Goal: Transaction & Acquisition: Book appointment/travel/reservation

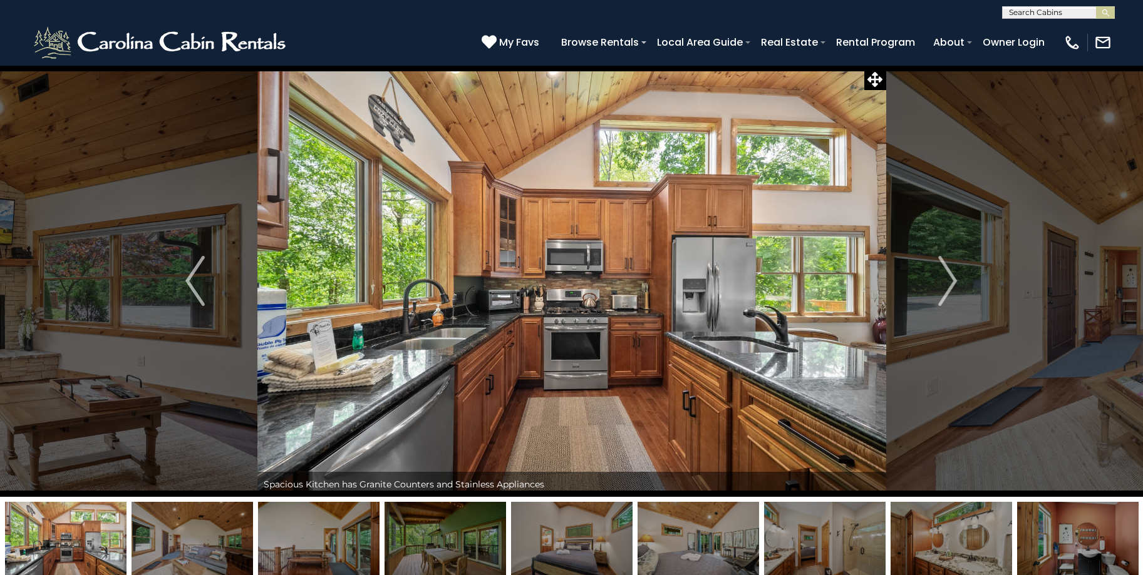
select select "*"
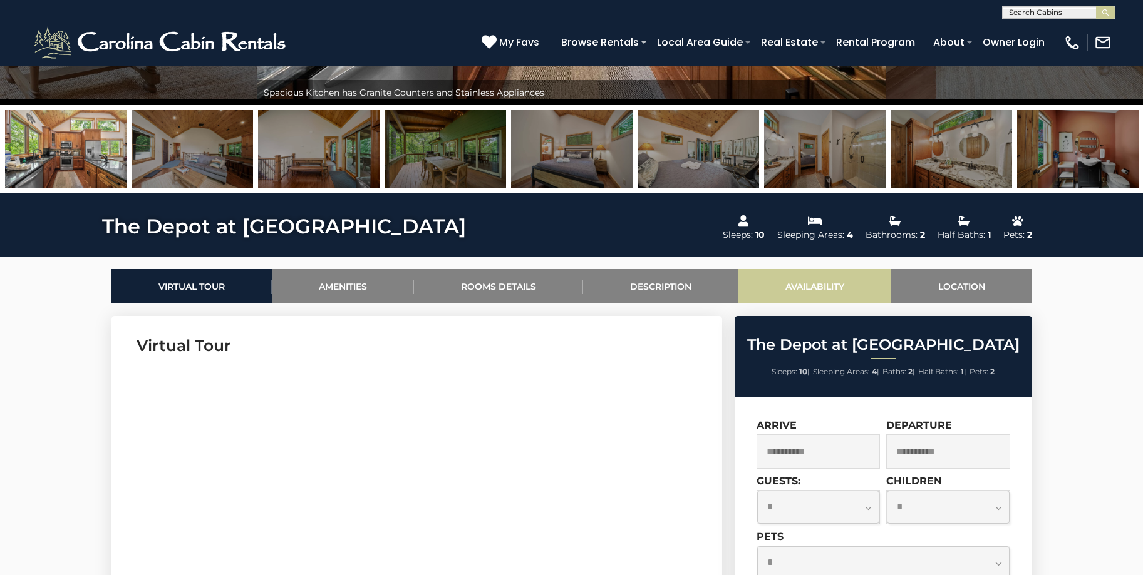
scroll to position [501, 0]
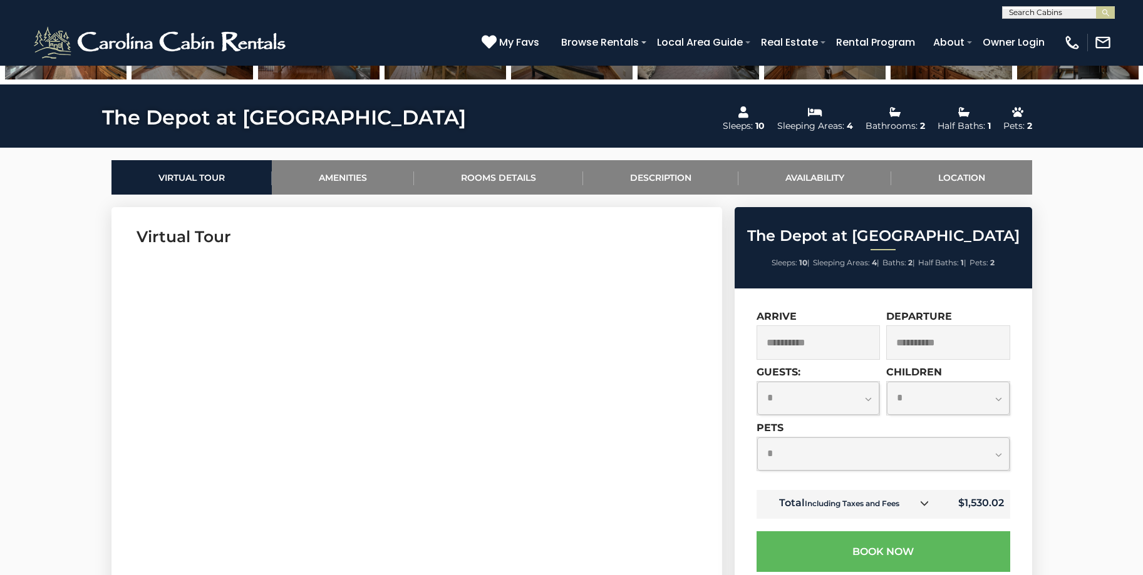
click at [800, 348] on input "**********" at bounding box center [818, 343] width 124 height 34
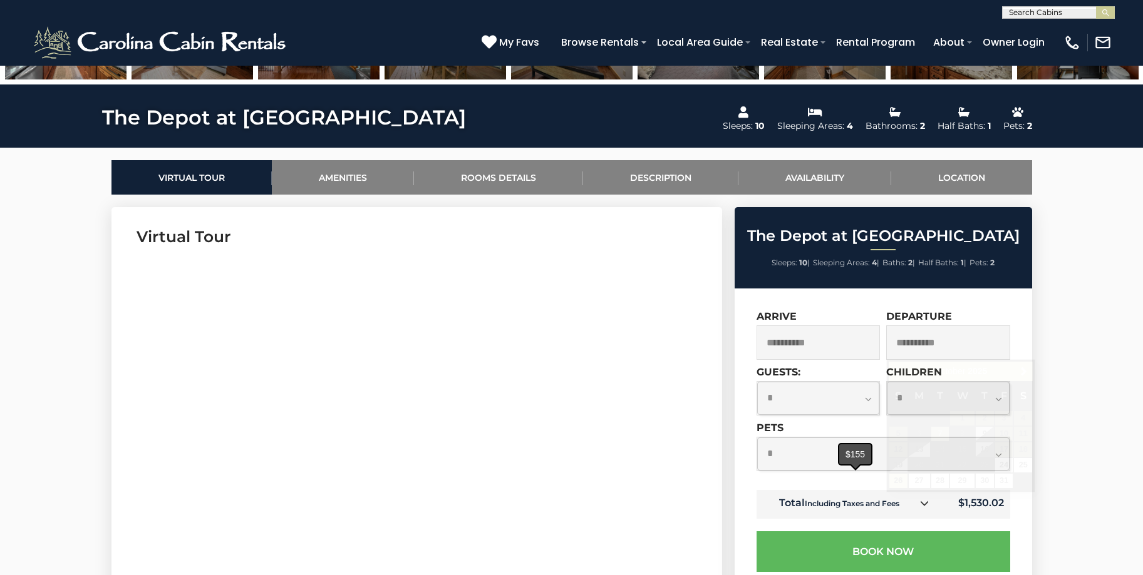
click at [855, 464] on div "$155" at bounding box center [855, 455] width 32 height 20
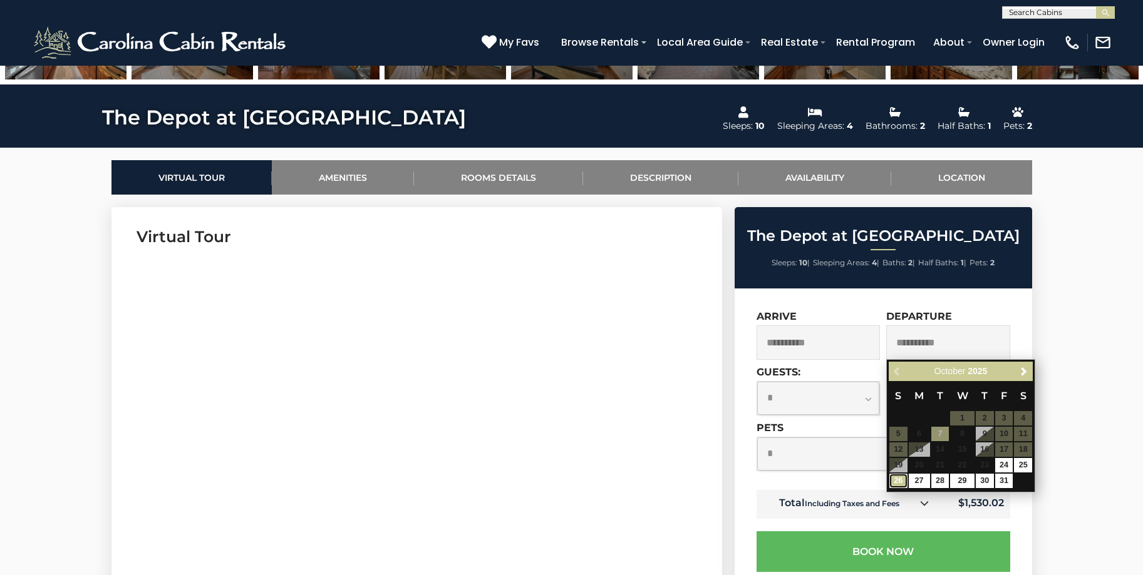
click at [898, 483] on link "26" at bounding box center [898, 481] width 18 height 14
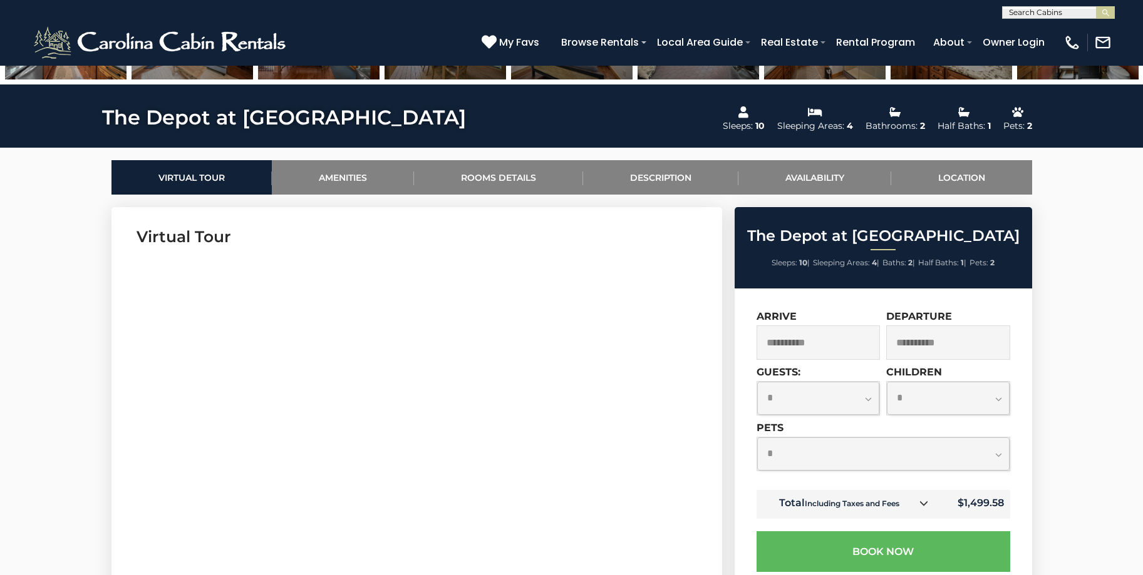
click at [1060, 16] on input "text" at bounding box center [1058, 15] width 110 height 13
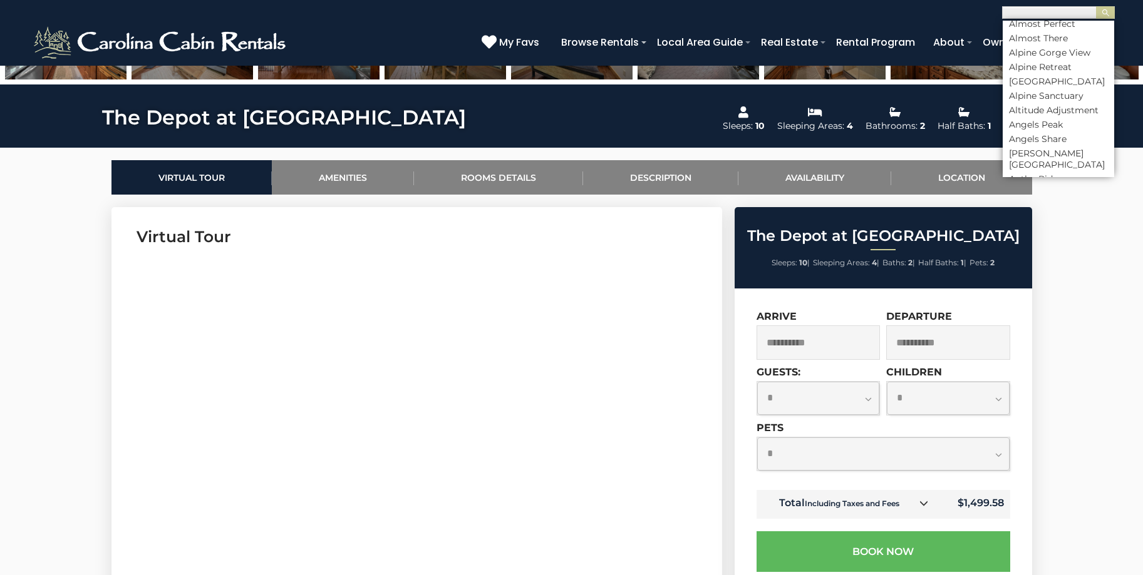
scroll to position [313, 0]
click at [1078, 168] on li "Appalachian Escape" at bounding box center [1058, 173] width 111 height 11
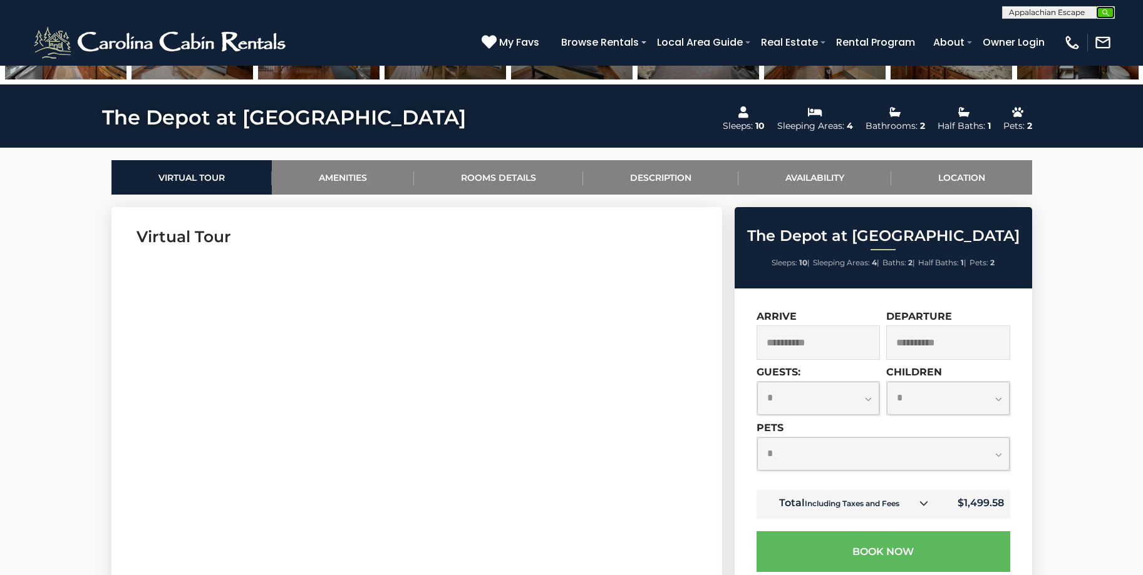
click at [1104, 12] on img "submit" at bounding box center [1105, 12] width 9 height 9
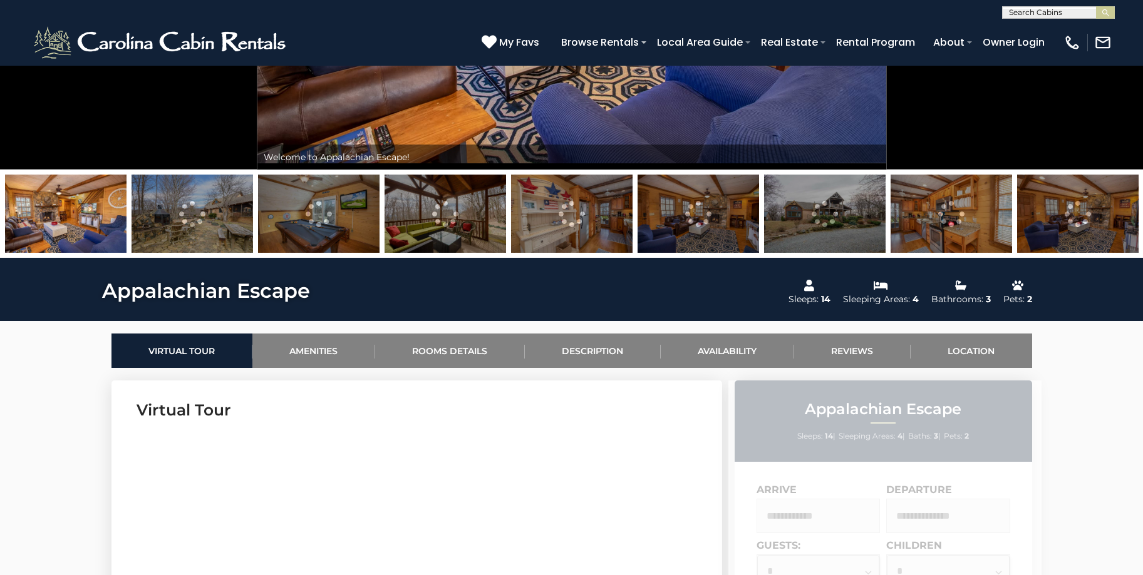
scroll to position [578, 0]
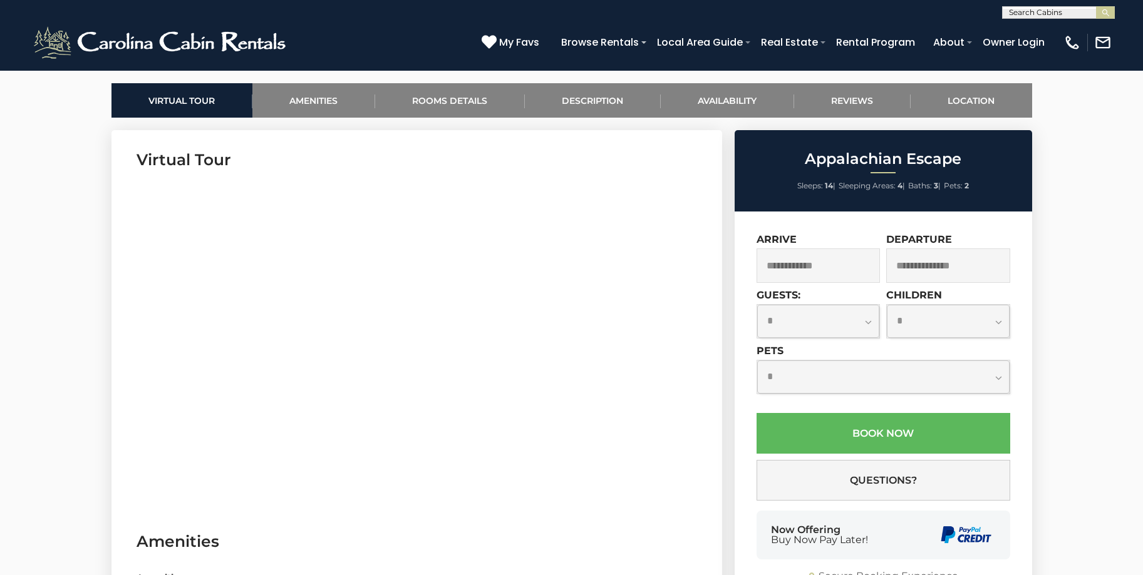
click at [803, 264] on input "text" at bounding box center [818, 266] width 124 height 34
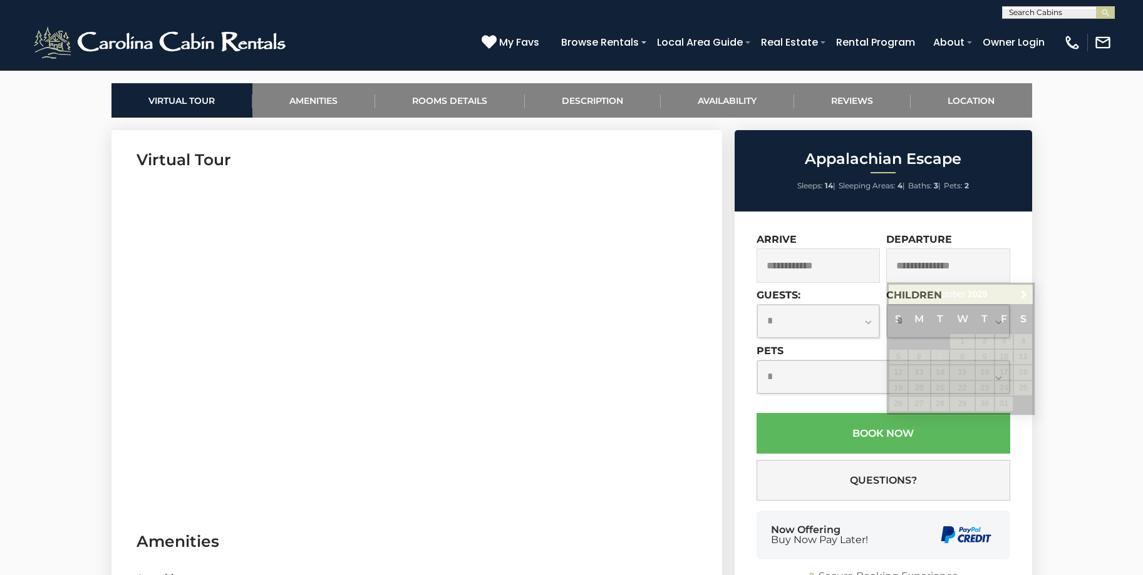
click at [922, 273] on input "text" at bounding box center [948, 266] width 124 height 34
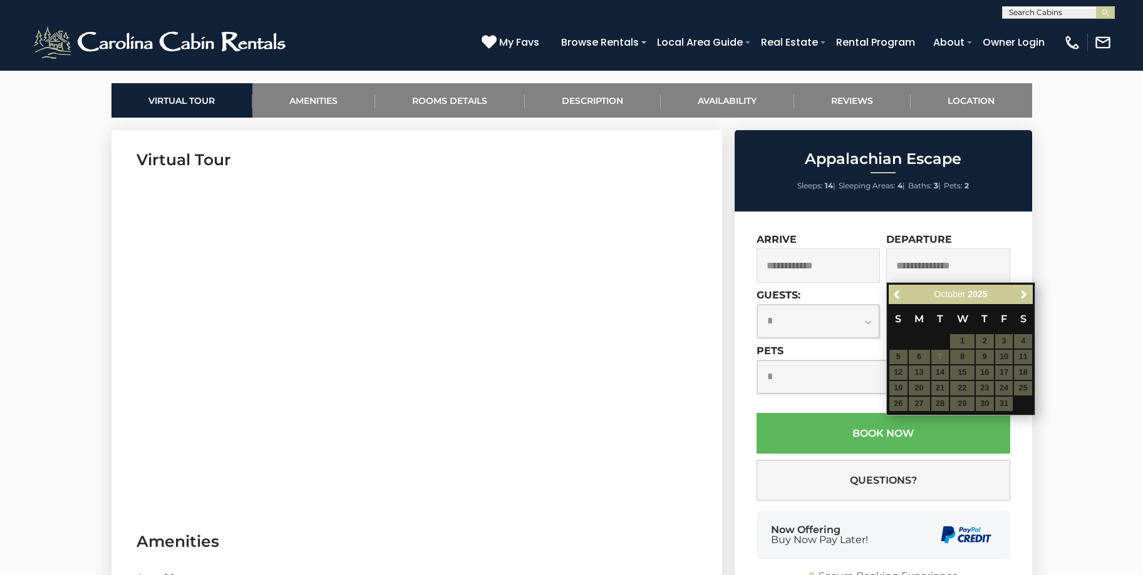
click at [818, 321] on select "**********" at bounding box center [818, 321] width 123 height 33
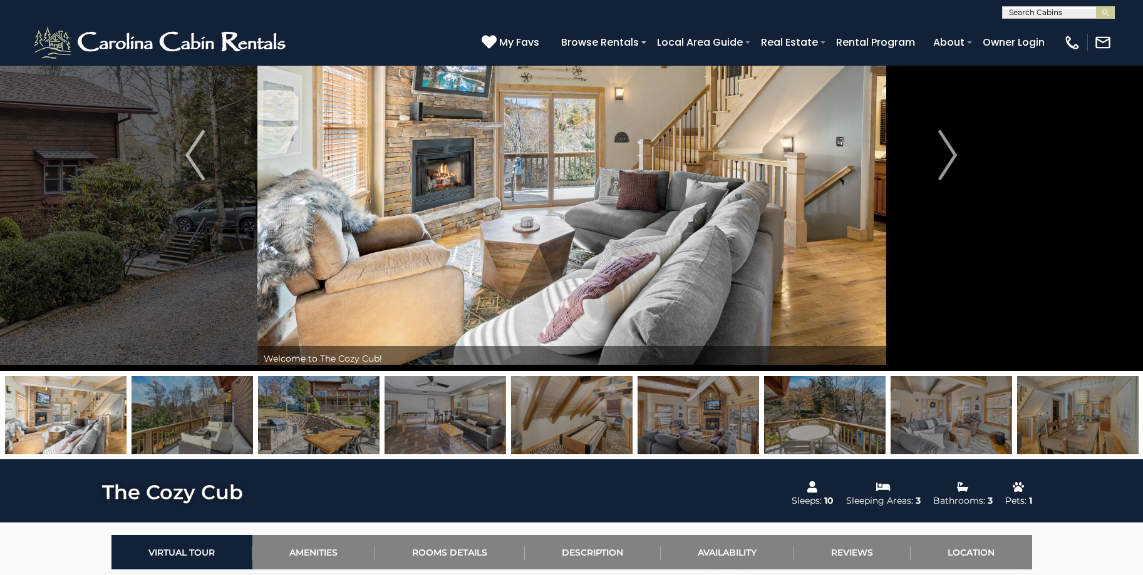
scroll to position [125, 0]
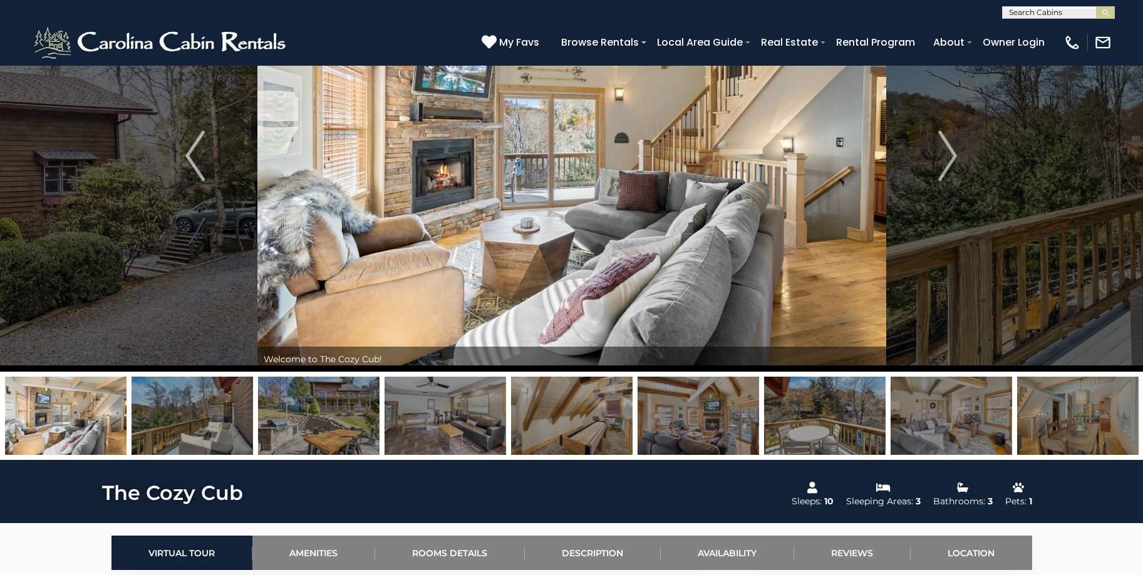
click at [345, 422] on img at bounding box center [318, 416] width 121 height 78
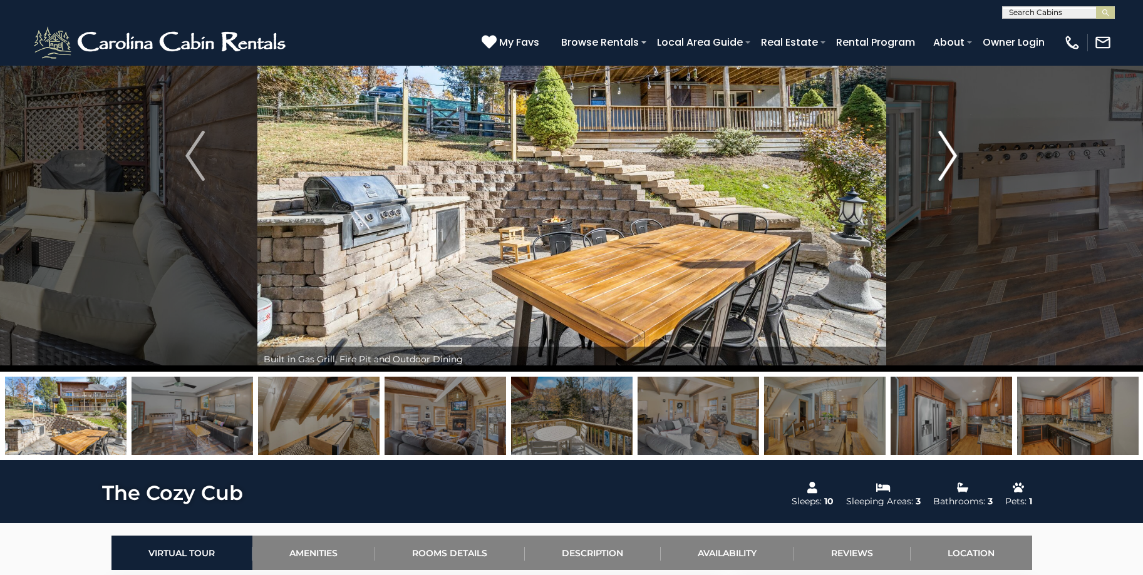
click at [949, 148] on img "Next" at bounding box center [947, 156] width 19 height 50
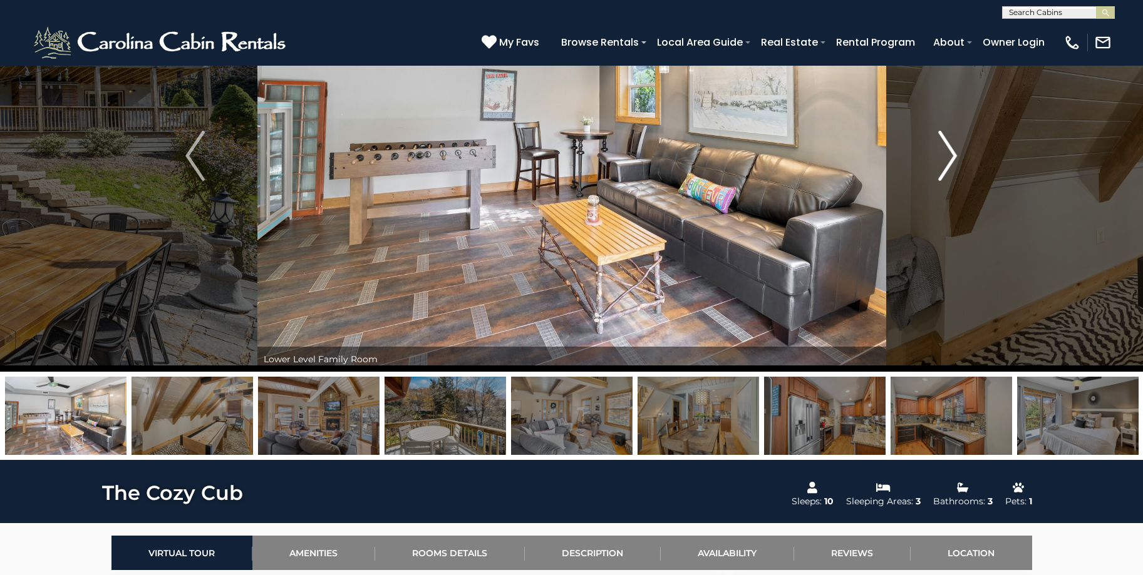
click at [949, 148] on img "Next" at bounding box center [947, 156] width 19 height 50
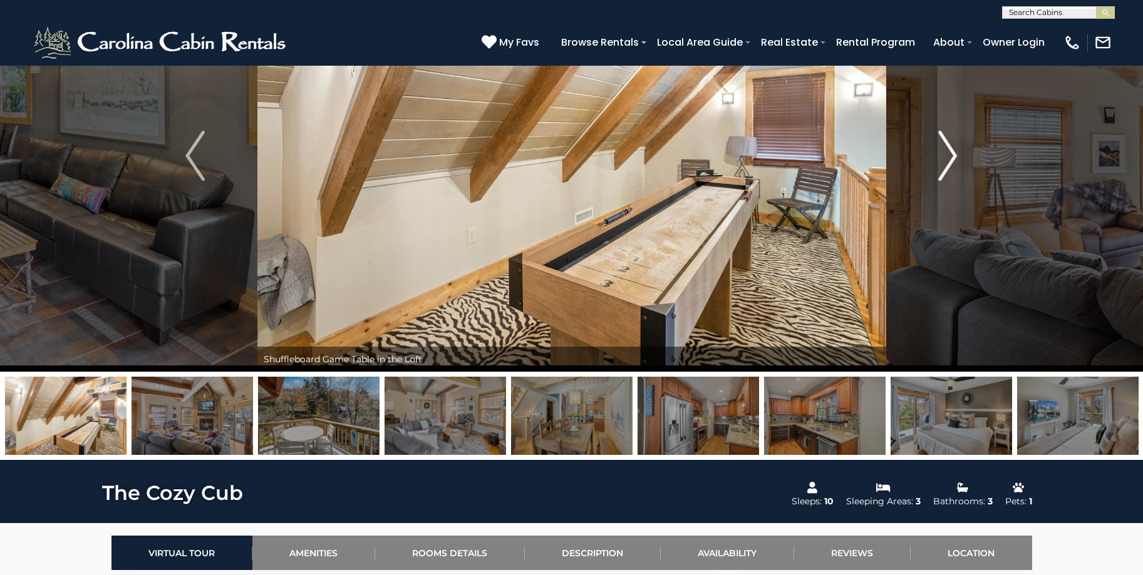
click at [949, 148] on img "Next" at bounding box center [947, 156] width 19 height 50
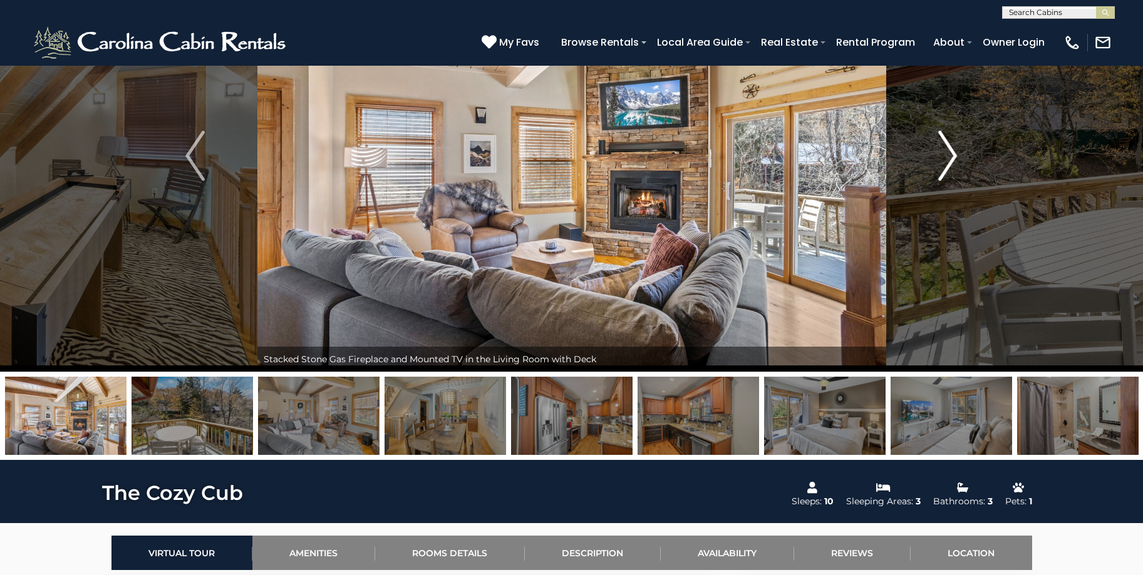
click at [949, 148] on img "Next" at bounding box center [947, 156] width 19 height 50
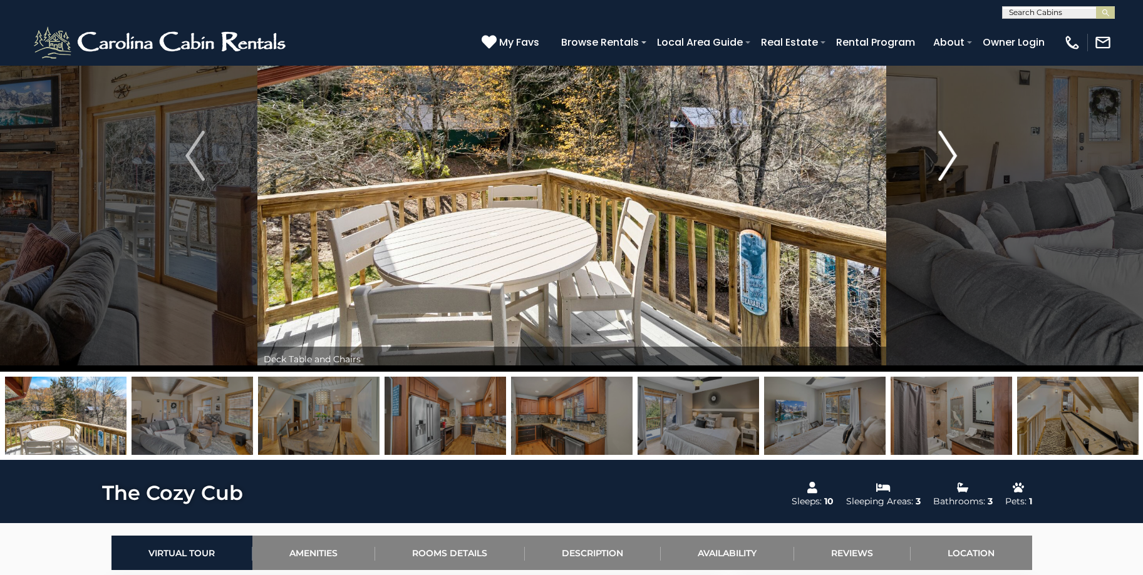
click at [949, 148] on img "Next" at bounding box center [947, 156] width 19 height 50
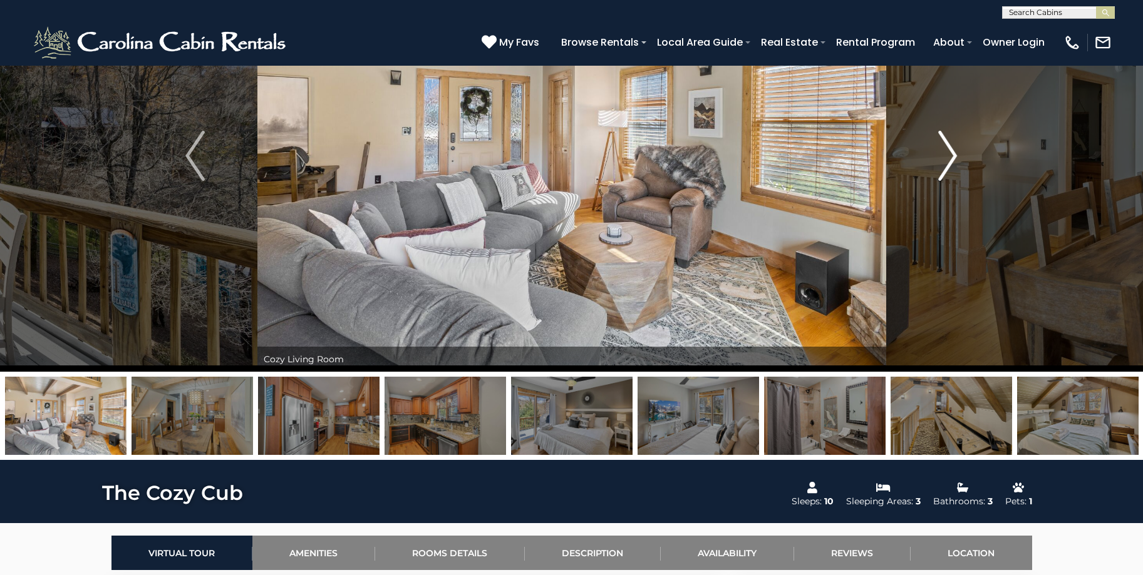
click at [949, 148] on img "Next" at bounding box center [947, 156] width 19 height 50
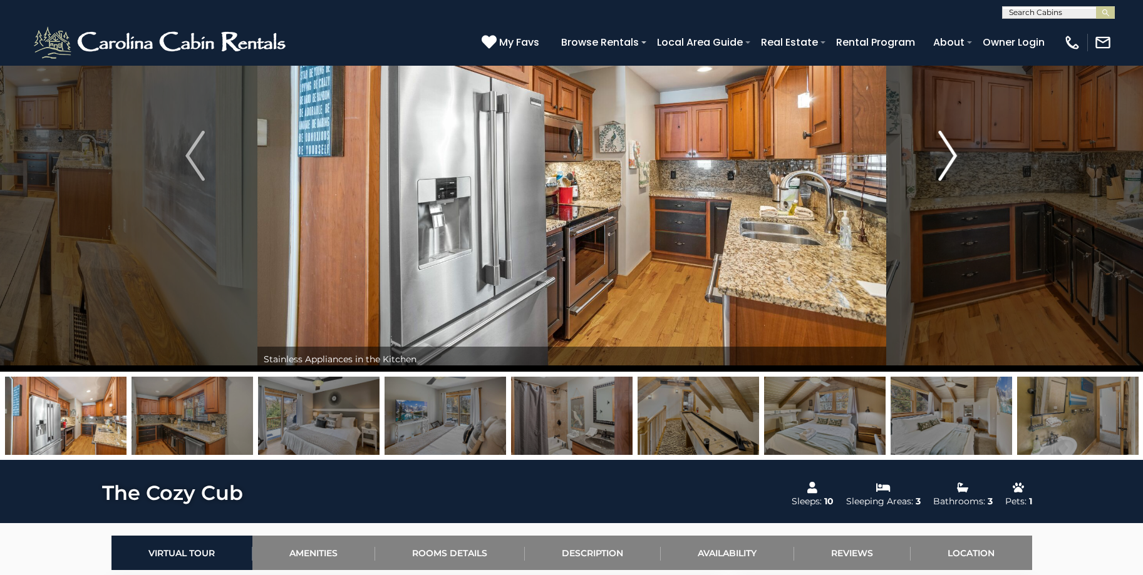
click at [949, 148] on img "Next" at bounding box center [947, 156] width 19 height 50
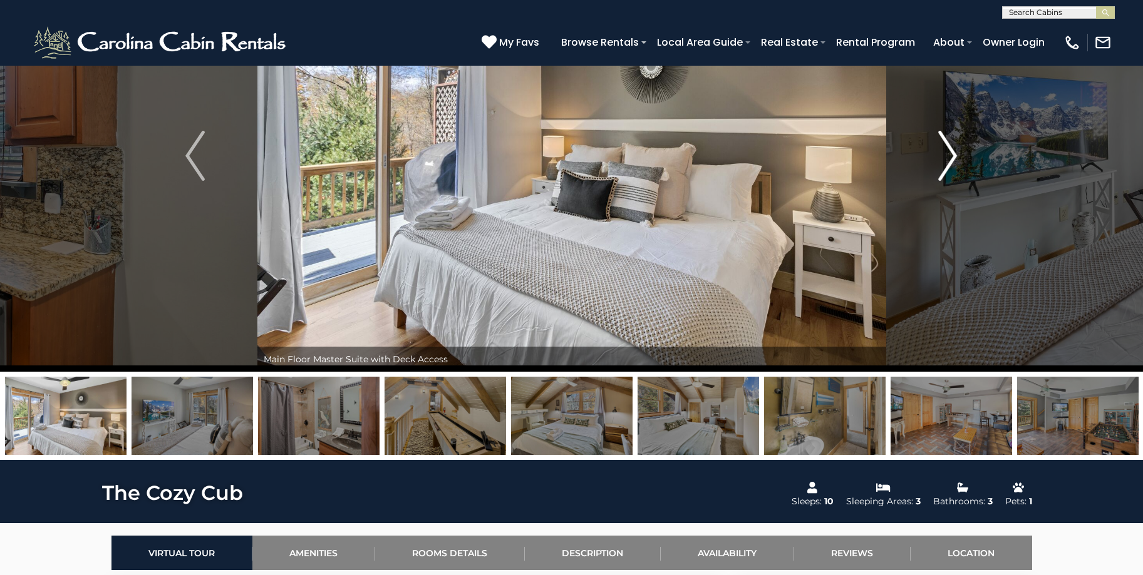
click at [949, 148] on img "Next" at bounding box center [947, 156] width 19 height 50
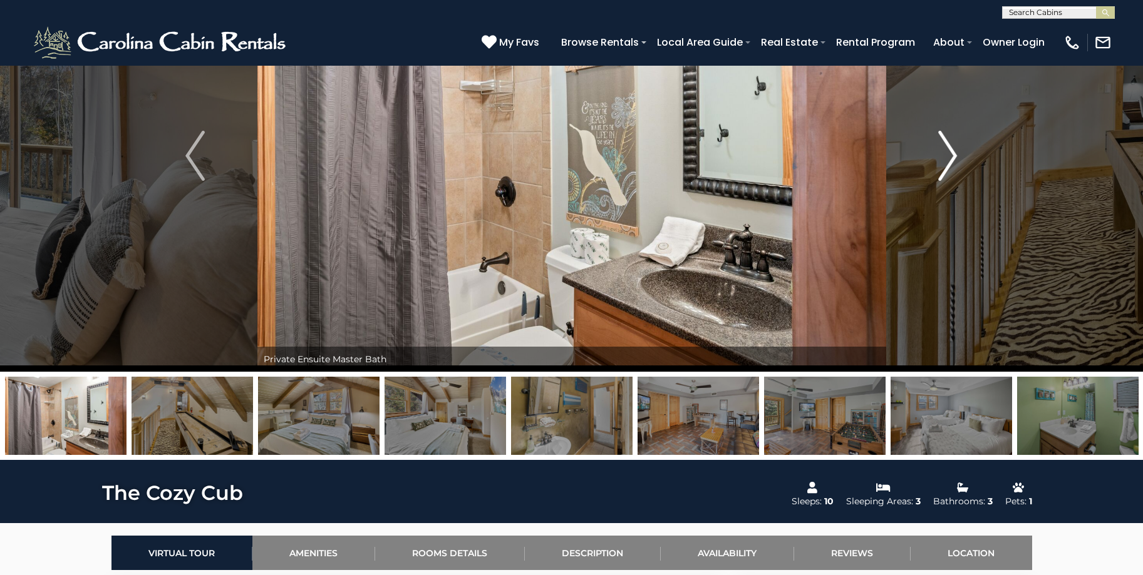
click at [949, 148] on img "Next" at bounding box center [947, 156] width 19 height 50
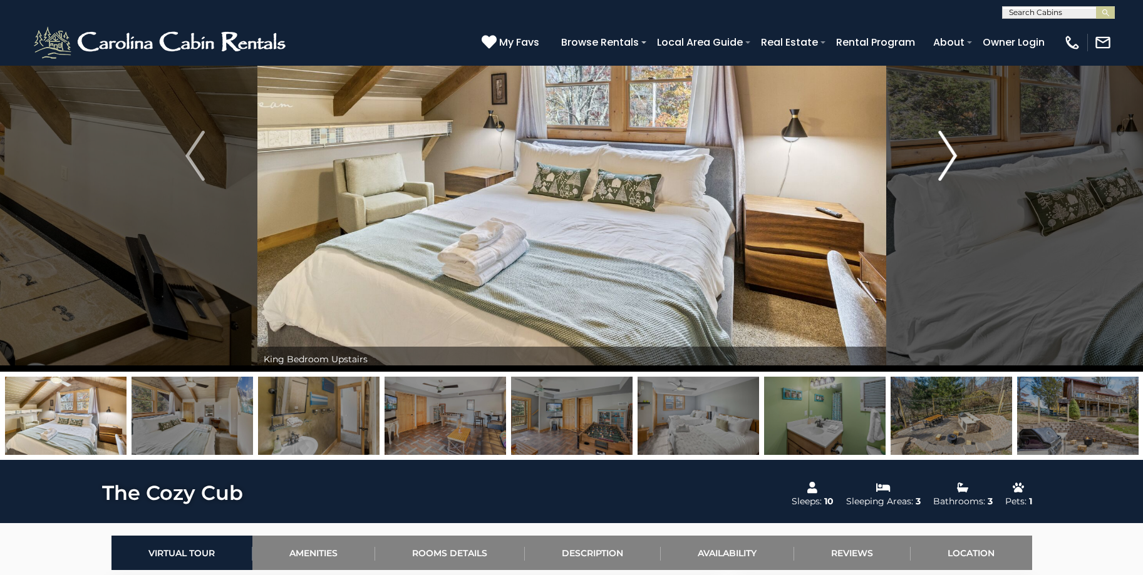
click at [949, 148] on img "Next" at bounding box center [947, 156] width 19 height 50
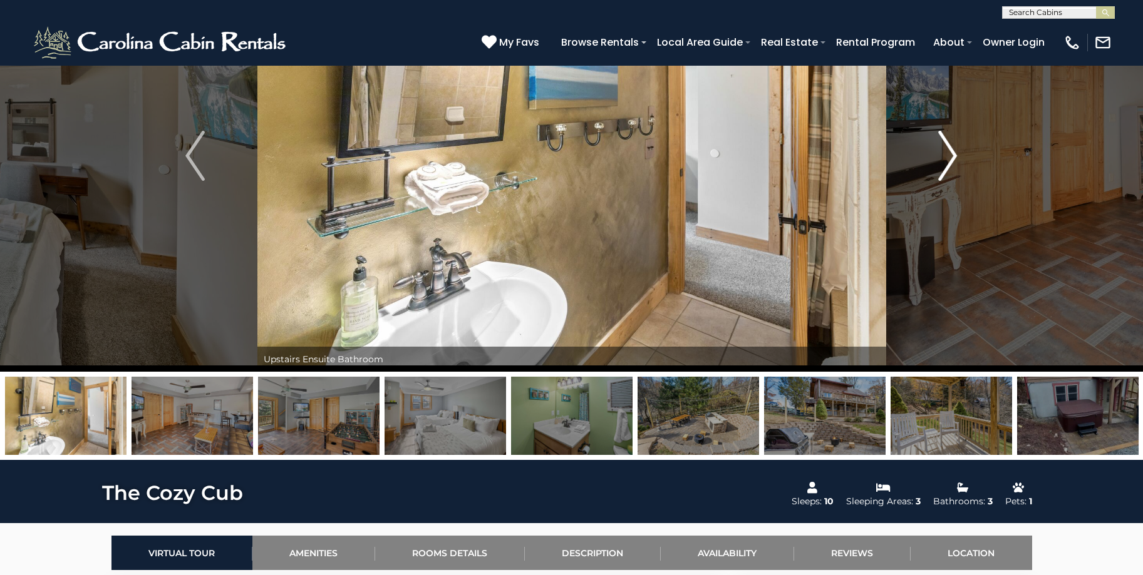
click at [949, 148] on img "Next" at bounding box center [947, 156] width 19 height 50
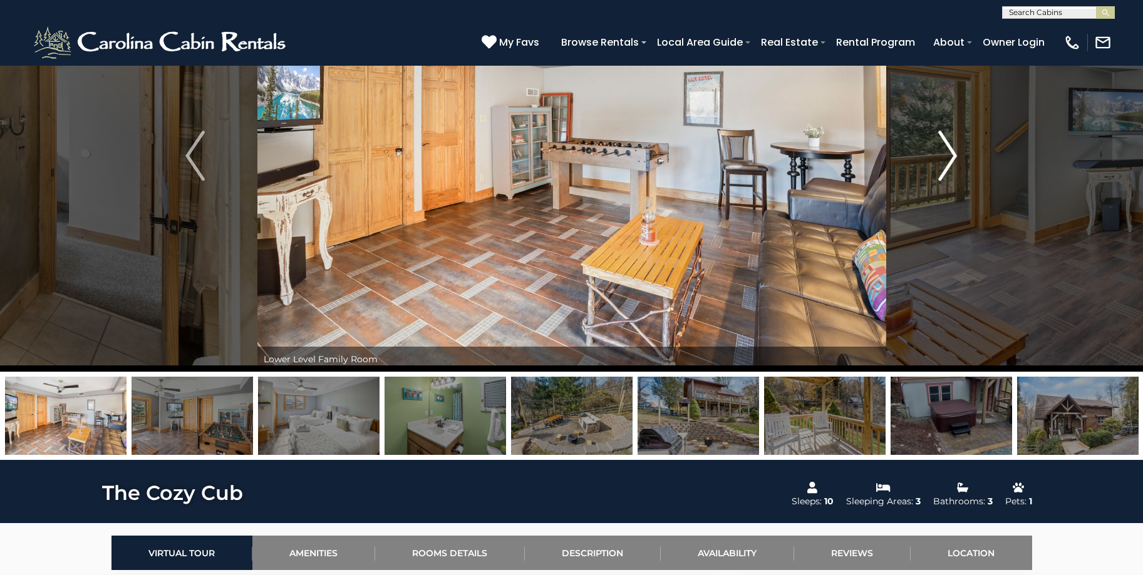
click at [949, 148] on img "Next" at bounding box center [947, 156] width 19 height 50
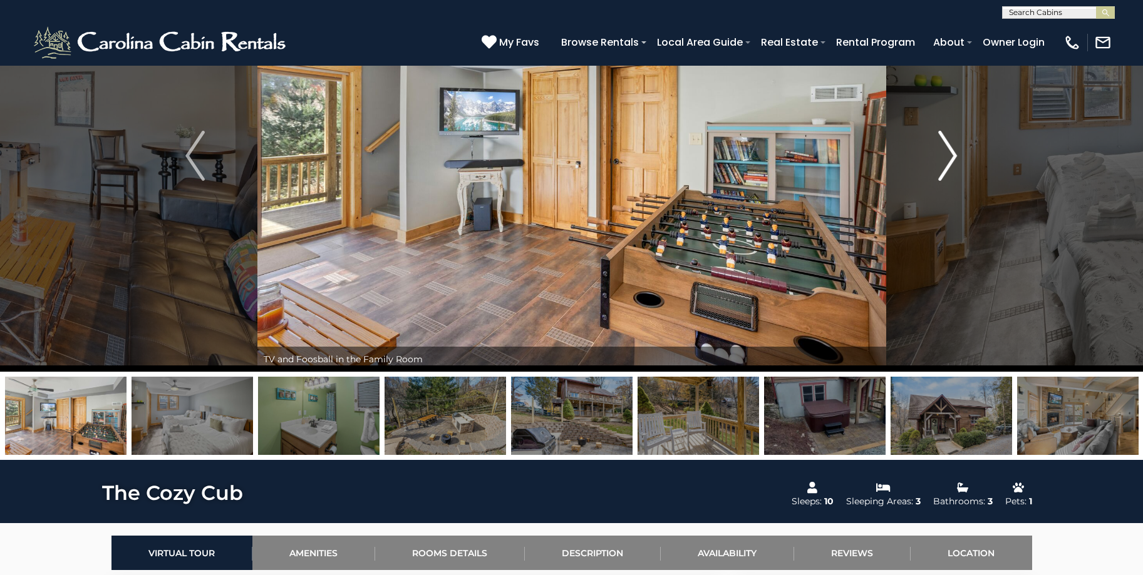
click at [949, 148] on img "Next" at bounding box center [947, 156] width 19 height 50
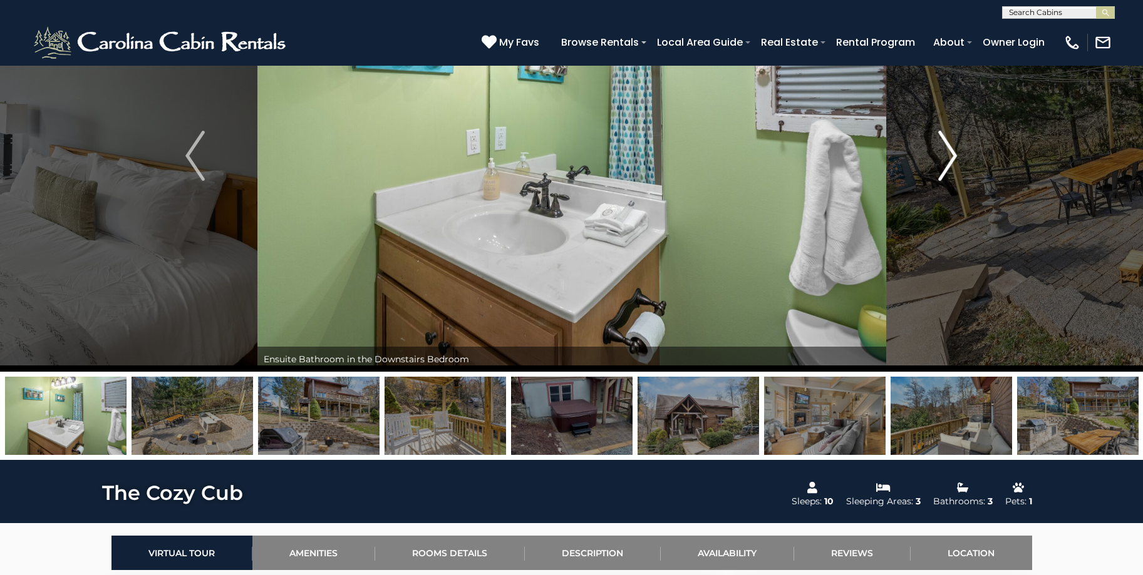
click at [950, 148] on img "Next" at bounding box center [947, 156] width 19 height 50
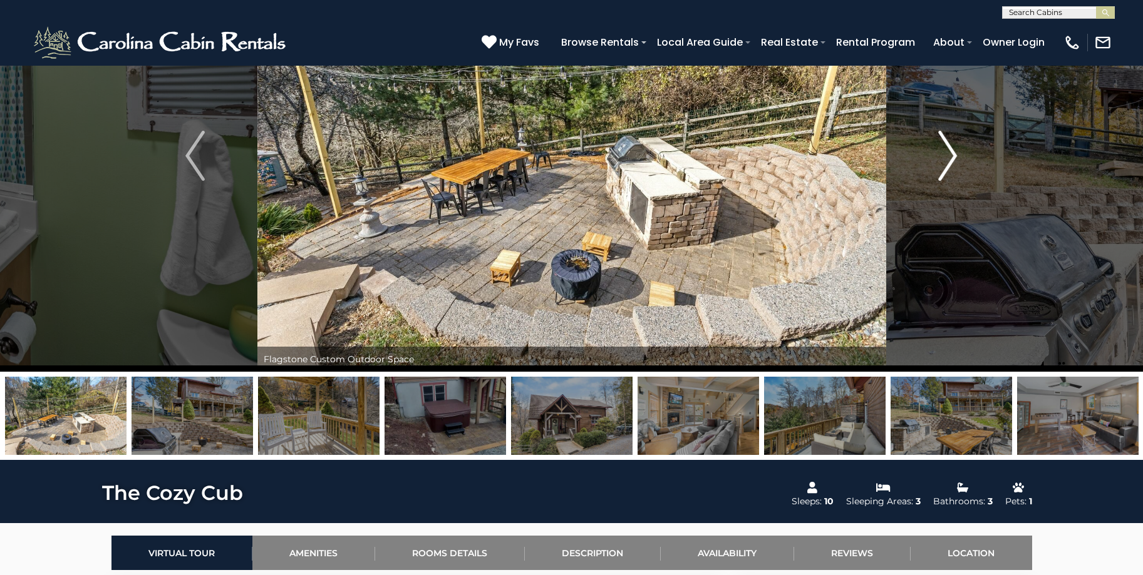
click at [950, 148] on img "Next" at bounding box center [947, 156] width 19 height 50
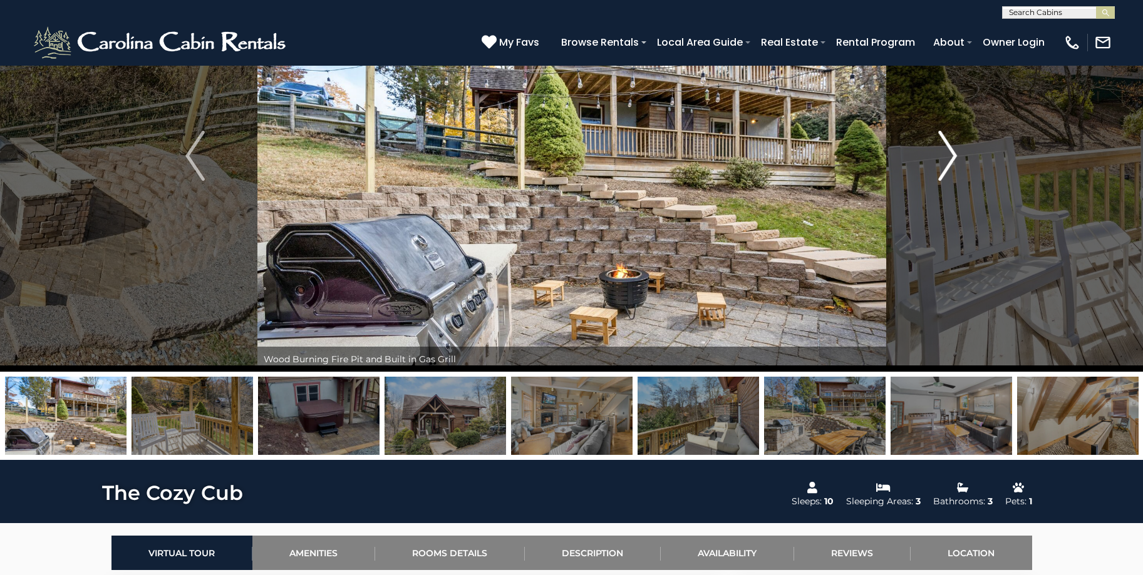
click at [950, 148] on img "Next" at bounding box center [947, 156] width 19 height 50
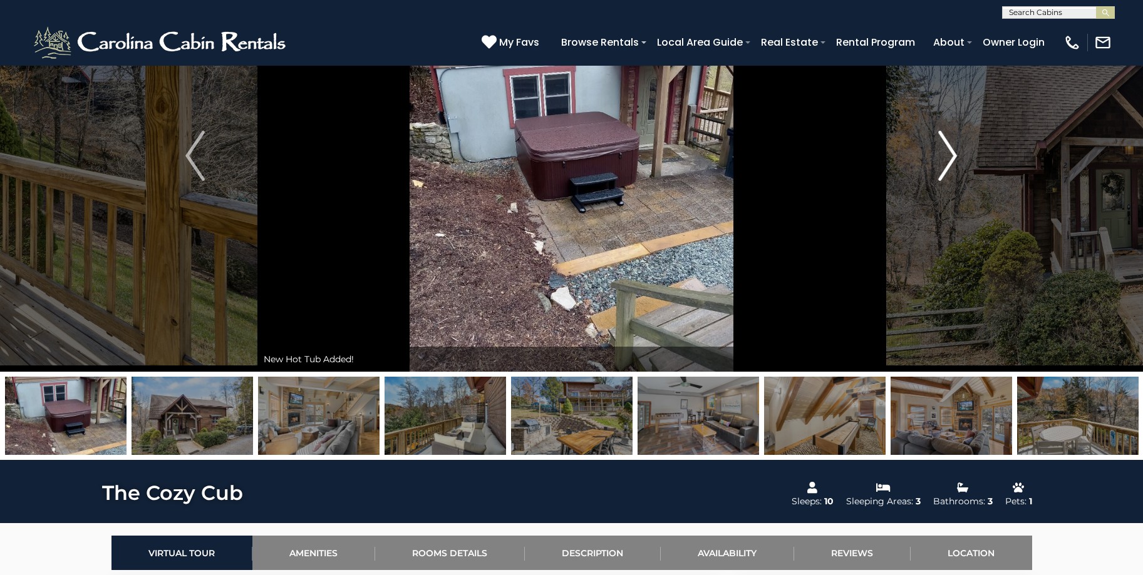
click at [950, 148] on img "Next" at bounding box center [947, 156] width 19 height 50
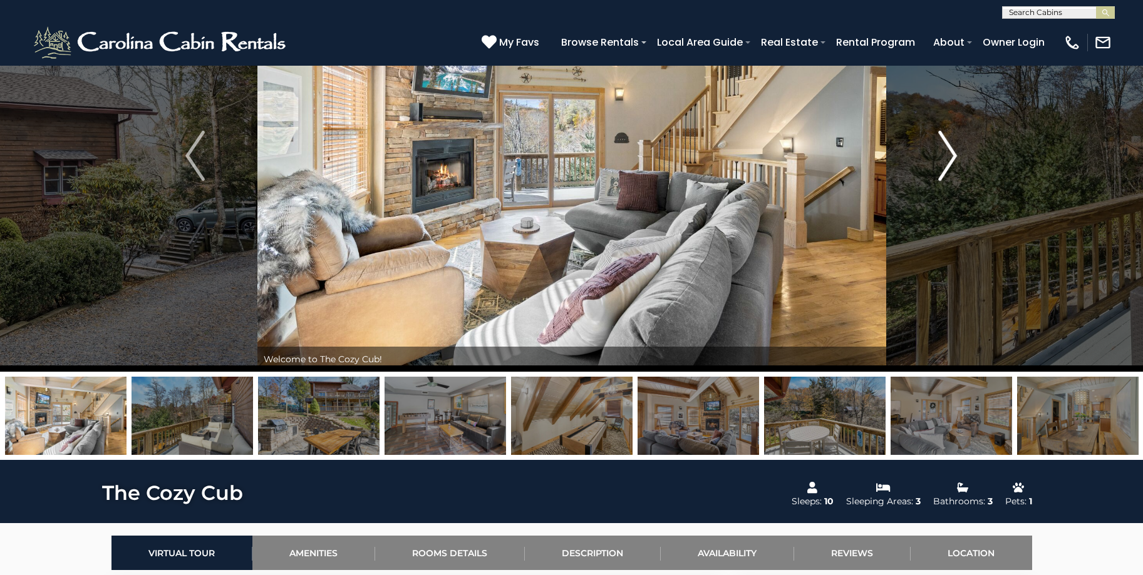
click at [950, 148] on img "Next" at bounding box center [947, 156] width 19 height 50
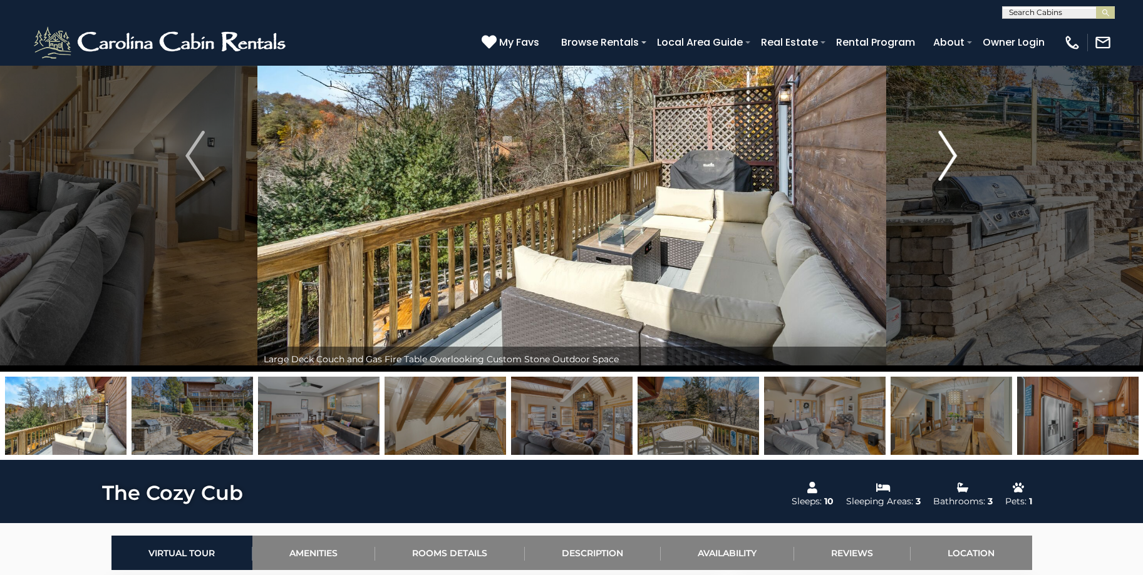
click at [950, 148] on img "Next" at bounding box center [947, 156] width 19 height 50
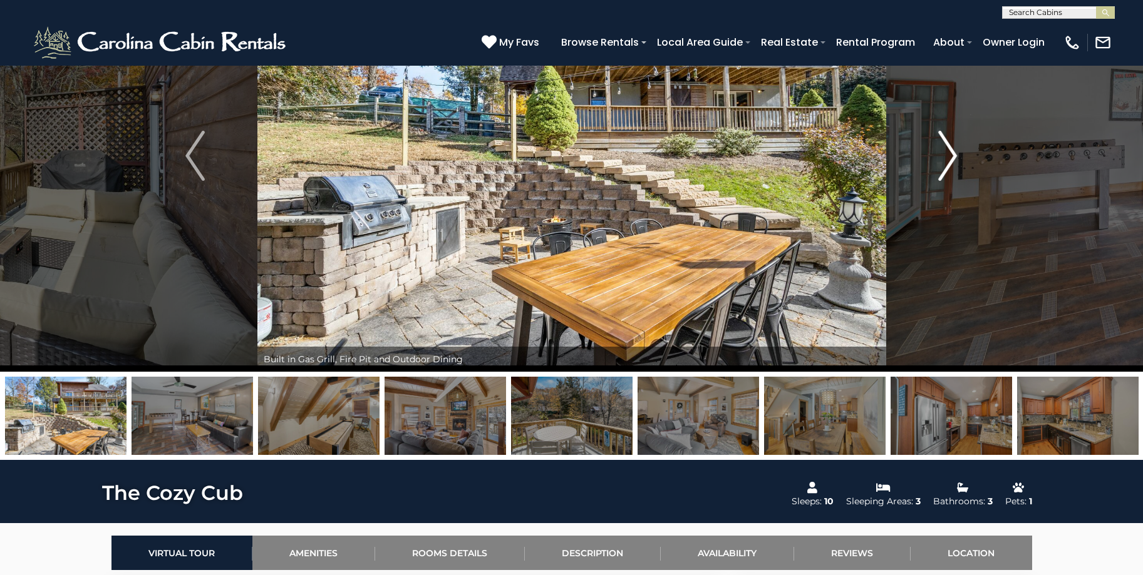
click at [950, 148] on img "Next" at bounding box center [947, 156] width 19 height 50
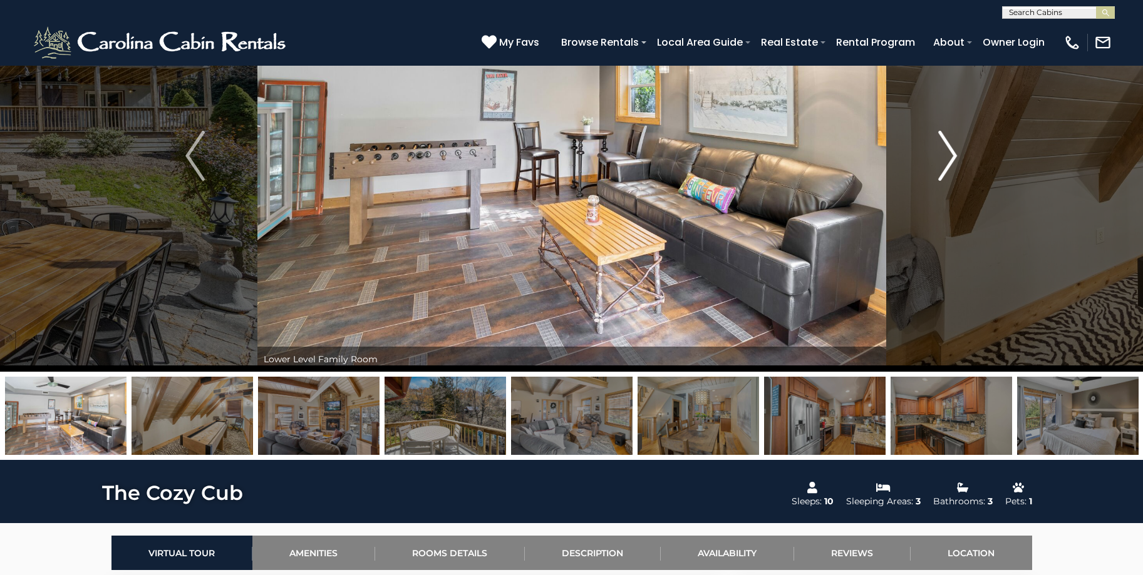
click at [950, 148] on img "Next" at bounding box center [947, 156] width 19 height 50
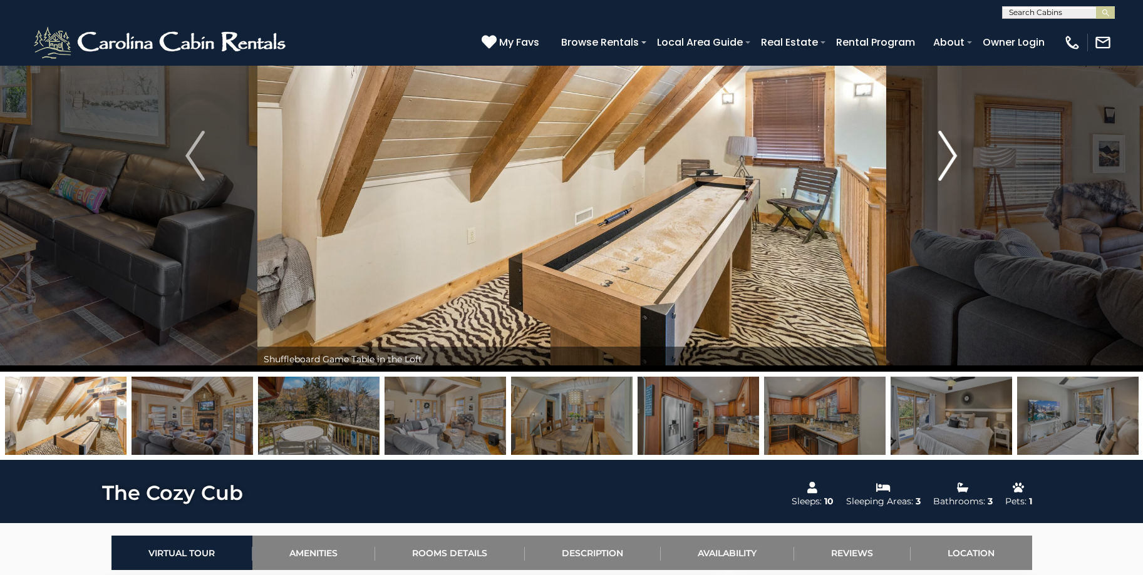
click at [950, 148] on img "Next" at bounding box center [947, 156] width 19 height 50
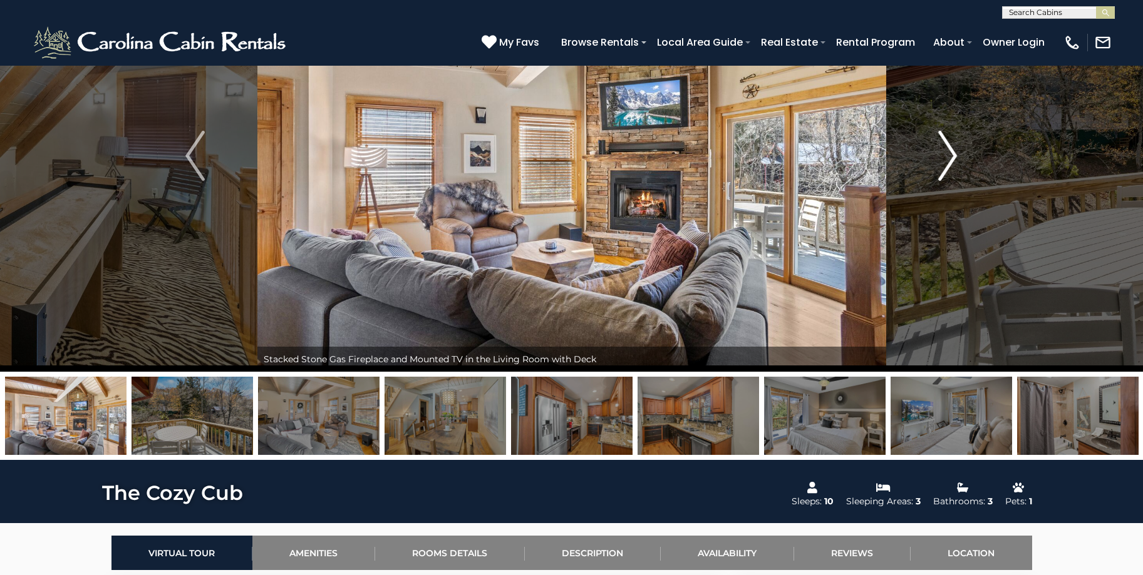
click at [950, 148] on img "Next" at bounding box center [947, 156] width 19 height 50
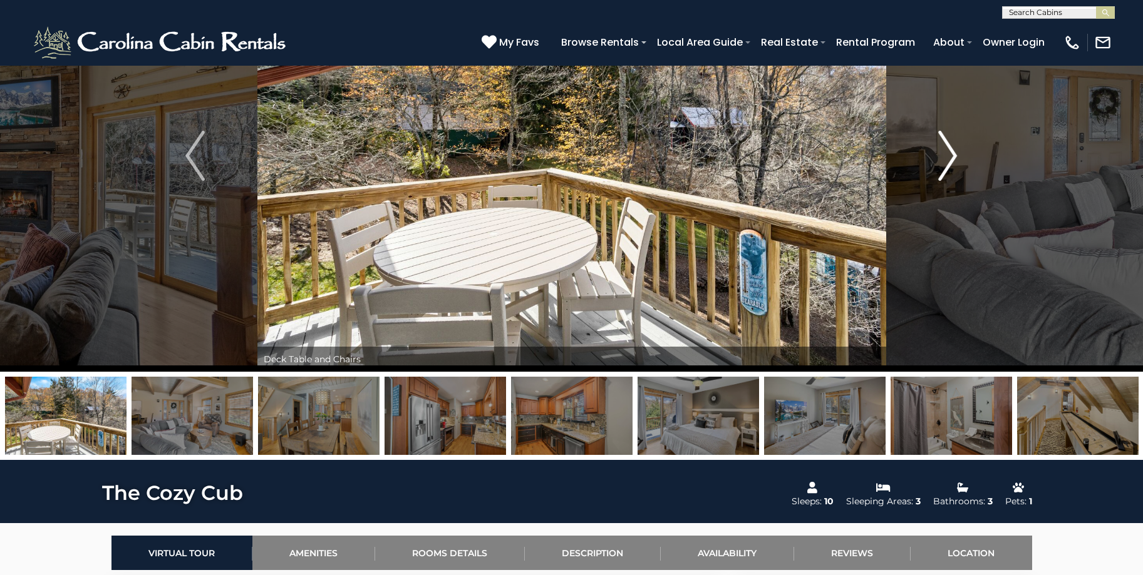
click at [950, 148] on img "Next" at bounding box center [947, 156] width 19 height 50
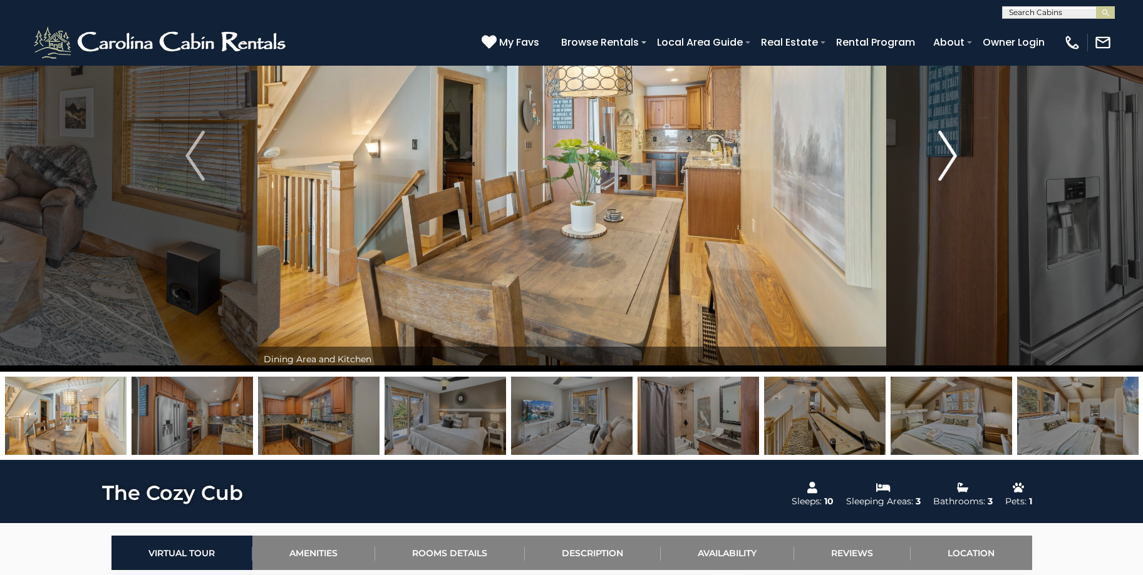
click at [950, 148] on img "Next" at bounding box center [947, 156] width 19 height 50
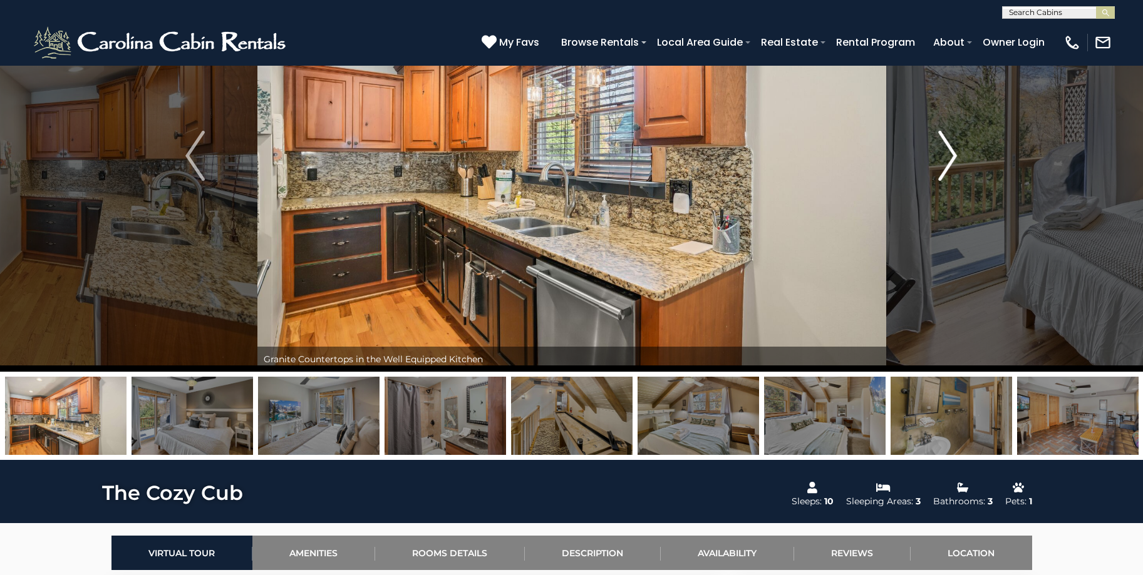
click at [950, 148] on img "Next" at bounding box center [947, 156] width 19 height 50
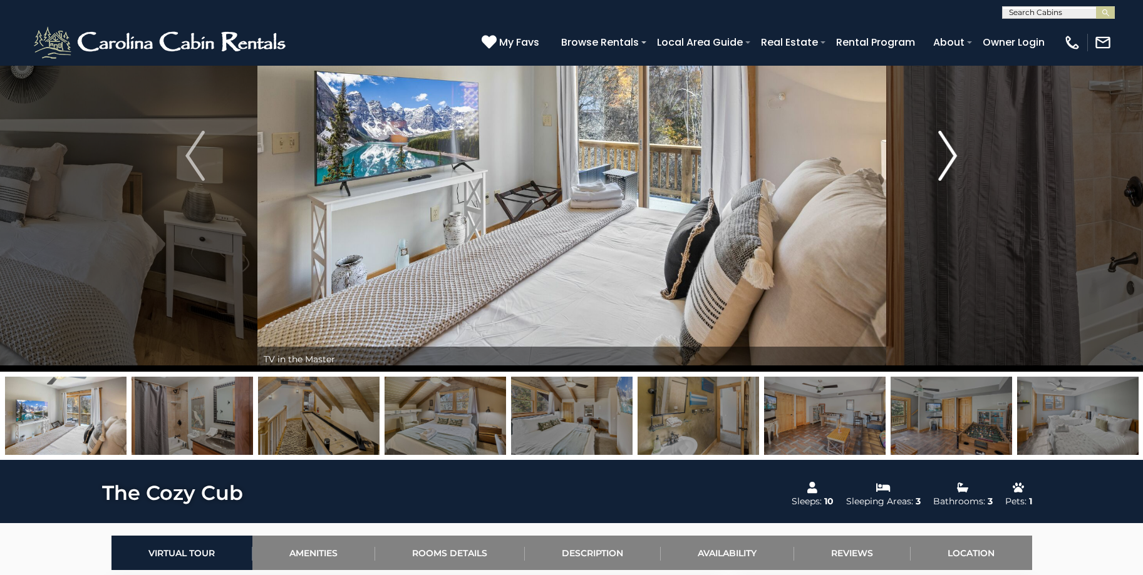
click at [950, 148] on img "Next" at bounding box center [947, 156] width 19 height 50
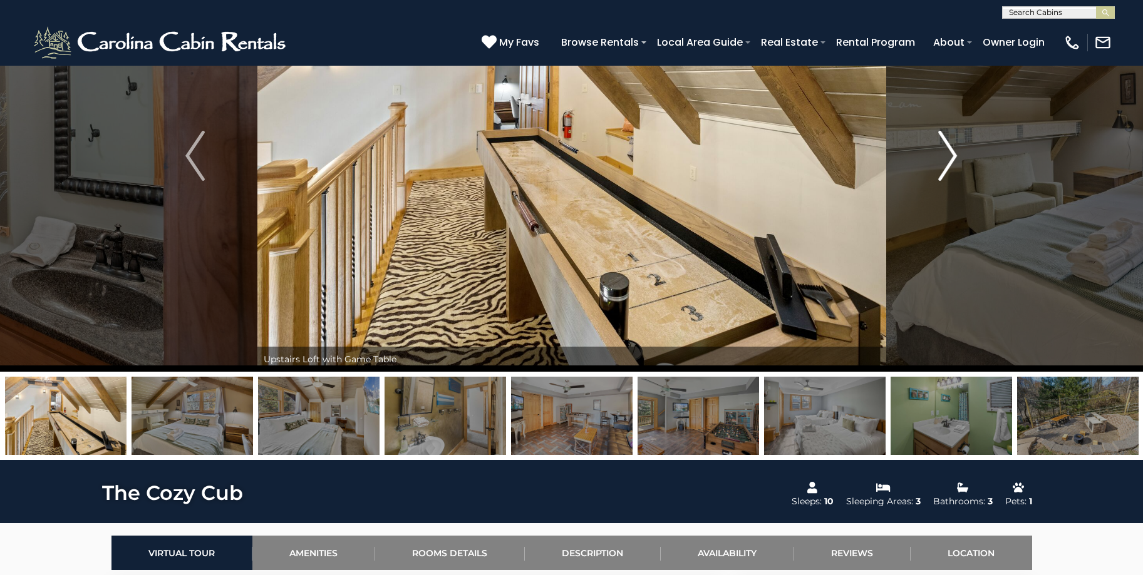
click at [950, 148] on img "Next" at bounding box center [947, 156] width 19 height 50
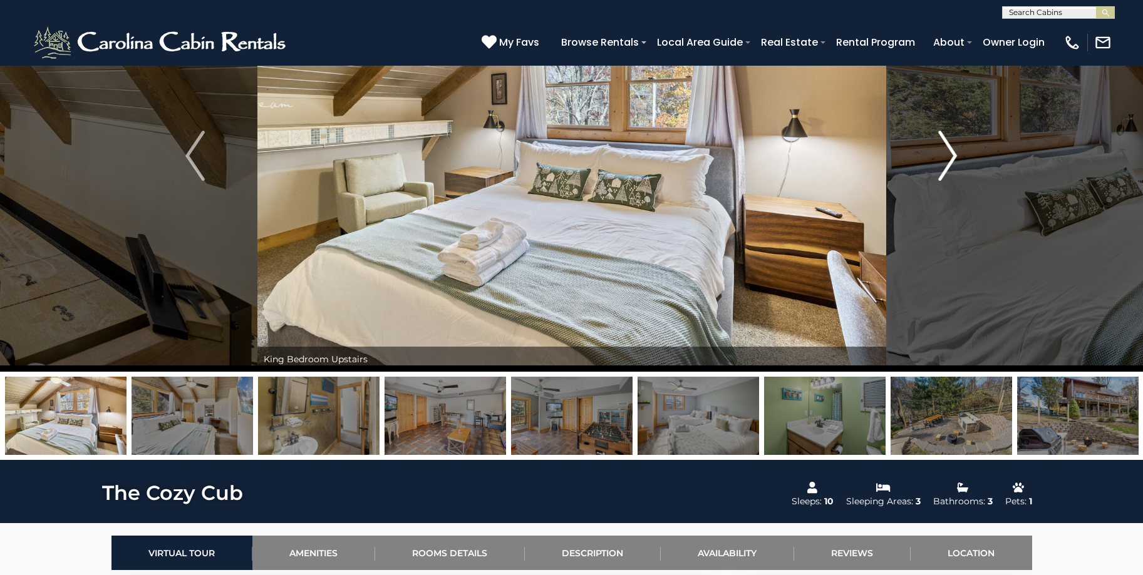
click at [950, 148] on img "Next" at bounding box center [947, 156] width 19 height 50
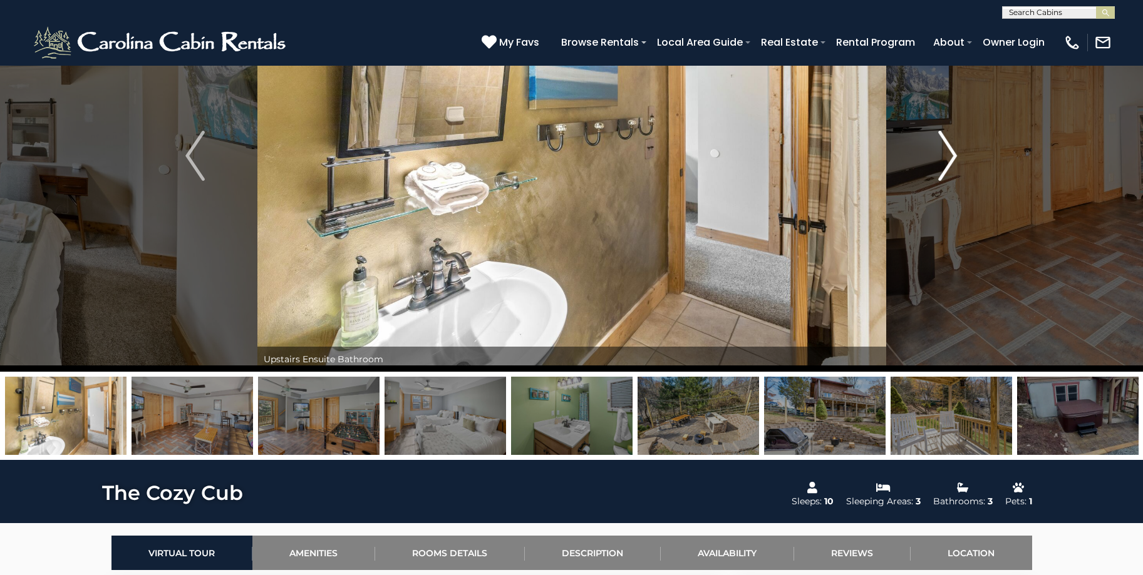
click at [950, 148] on img "Next" at bounding box center [947, 156] width 19 height 50
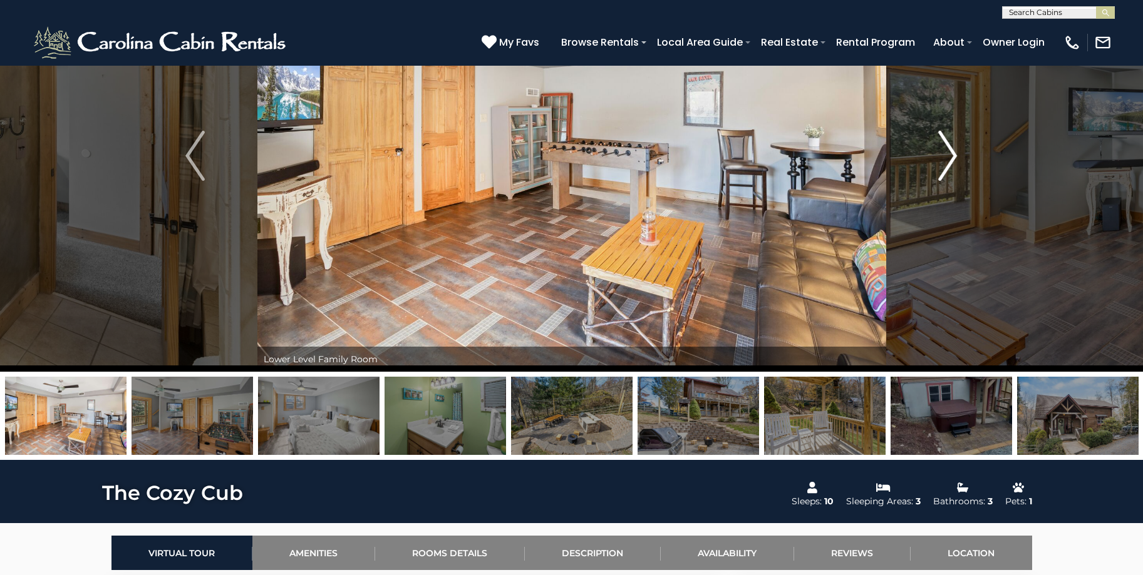
click at [950, 148] on img "Next" at bounding box center [947, 156] width 19 height 50
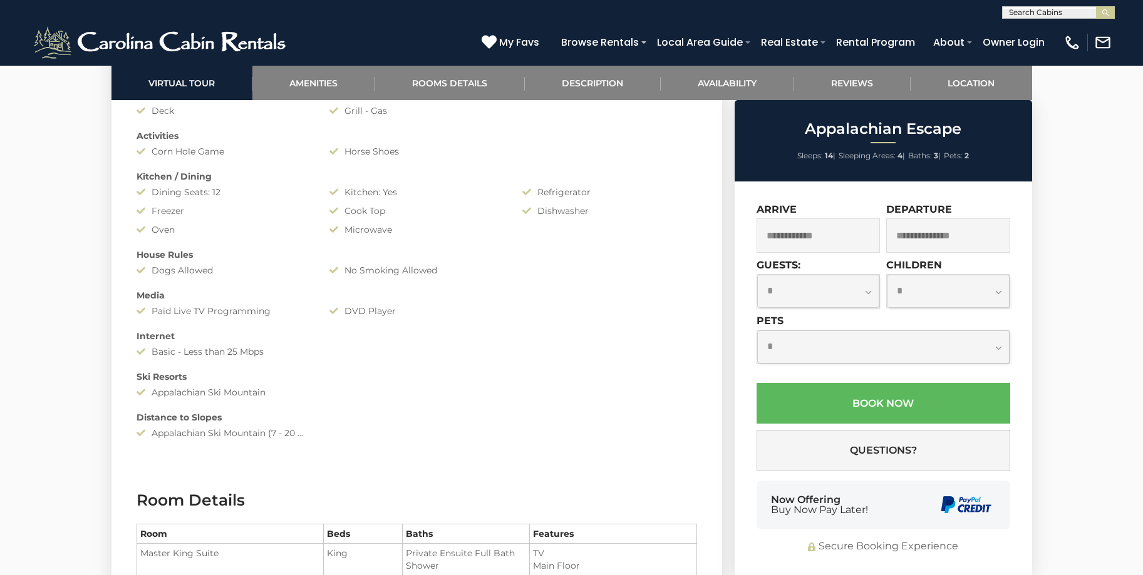
scroll to position [1127, 0]
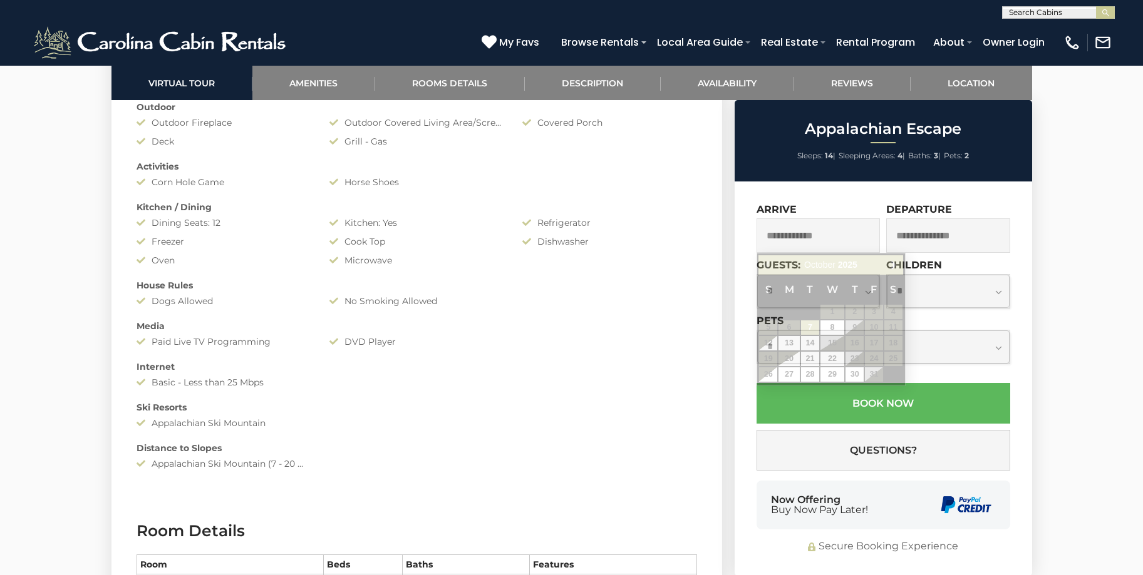
click at [827, 235] on input "text" at bounding box center [818, 236] width 124 height 34
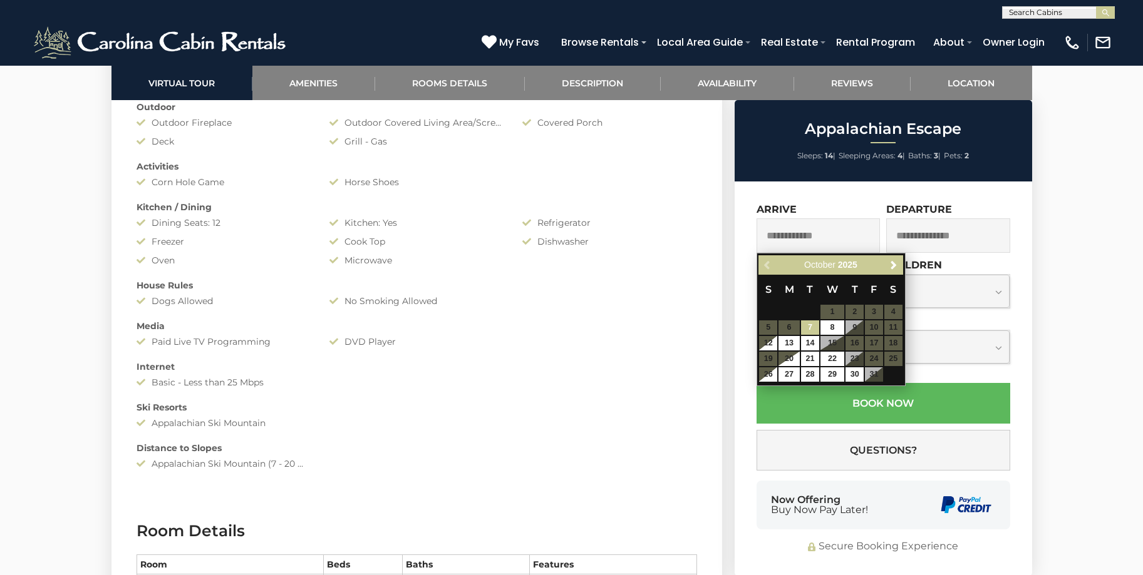
click at [827, 235] on input "text" at bounding box center [818, 236] width 124 height 34
